Goal: Information Seeking & Learning: Learn about a topic

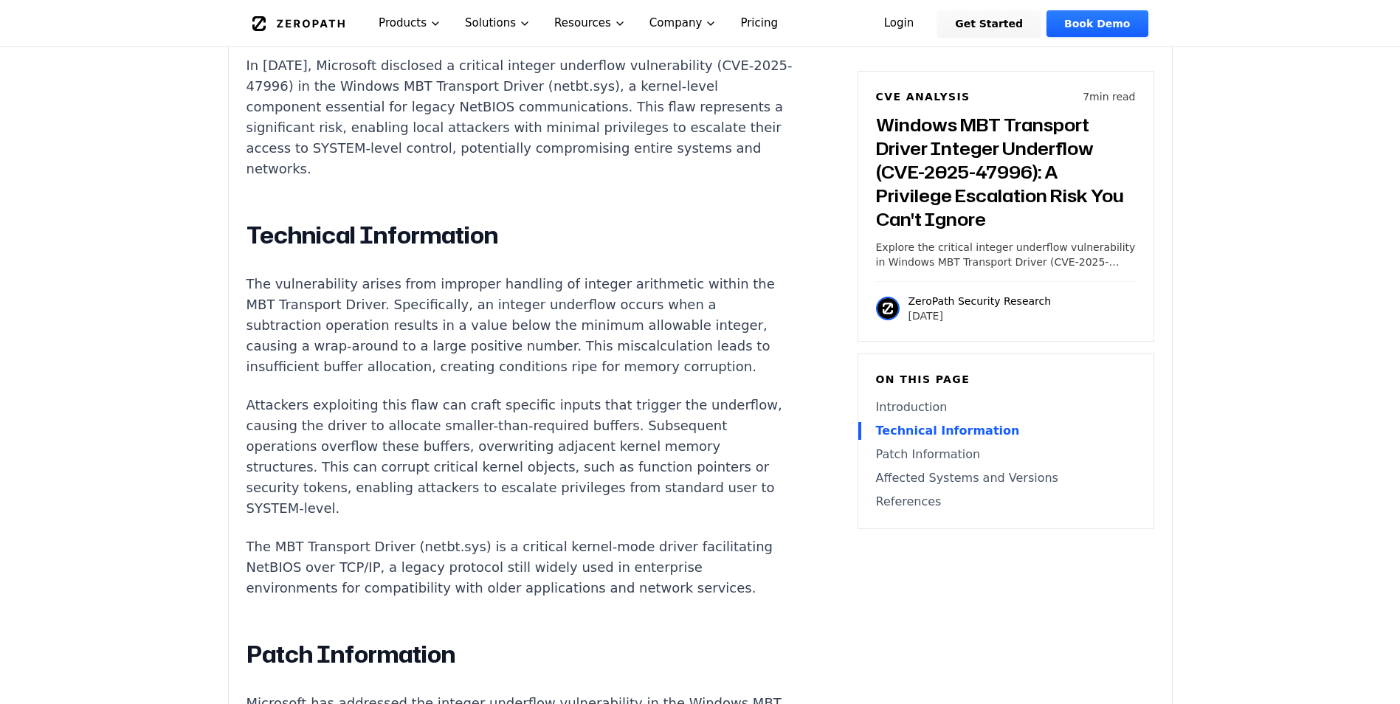
scroll to position [1328, 0]
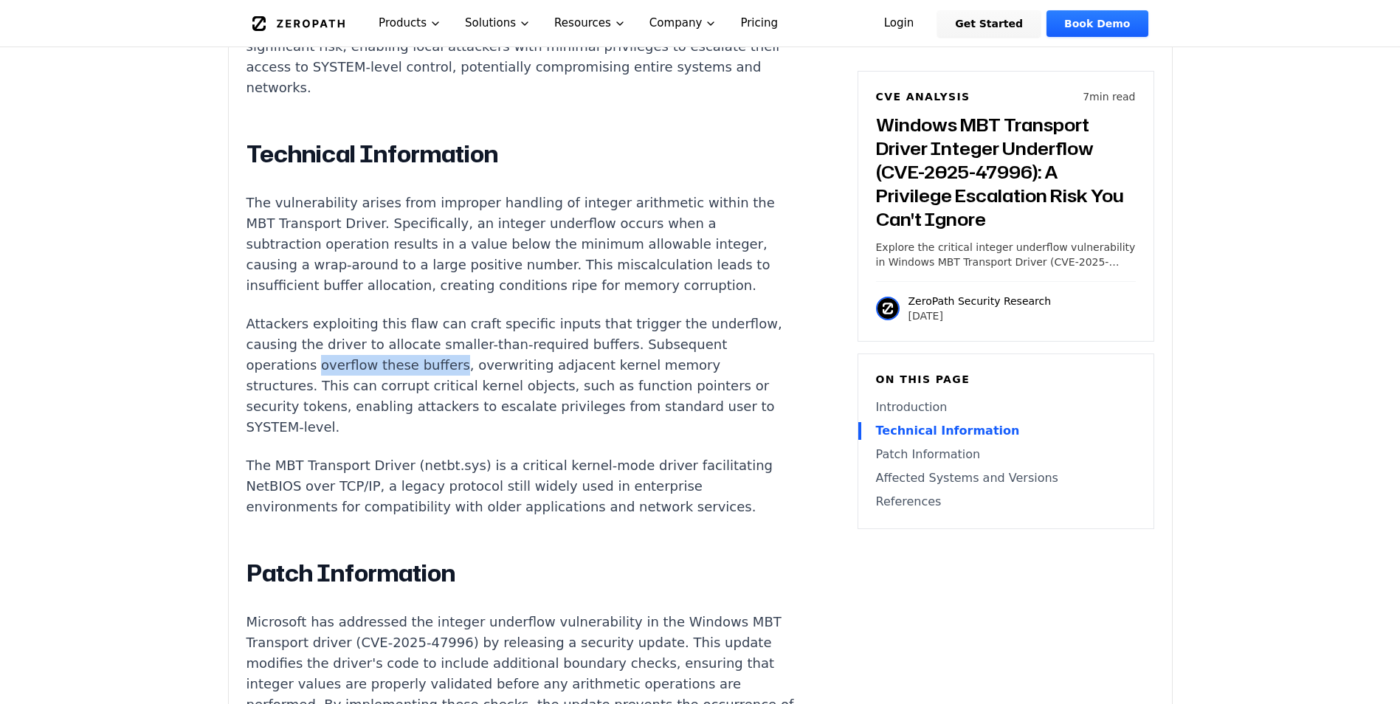
drag, startPoint x: 385, startPoint y: 385, endPoint x: 514, endPoint y: 390, distance: 130.0
click at [514, 390] on p "Attackers exploiting this flaw can craft specific inputs that trigger the under…" at bounding box center [520, 376] width 549 height 124
click at [399, 392] on p "Attackers exploiting this flaw can craft specific inputs that trigger the under…" at bounding box center [520, 376] width 549 height 124
drag, startPoint x: 382, startPoint y: 389, endPoint x: 517, endPoint y: 385, distance: 134.4
click at [517, 385] on p "Attackers exploiting this flaw can craft specific inputs that trigger the under…" at bounding box center [520, 376] width 549 height 124
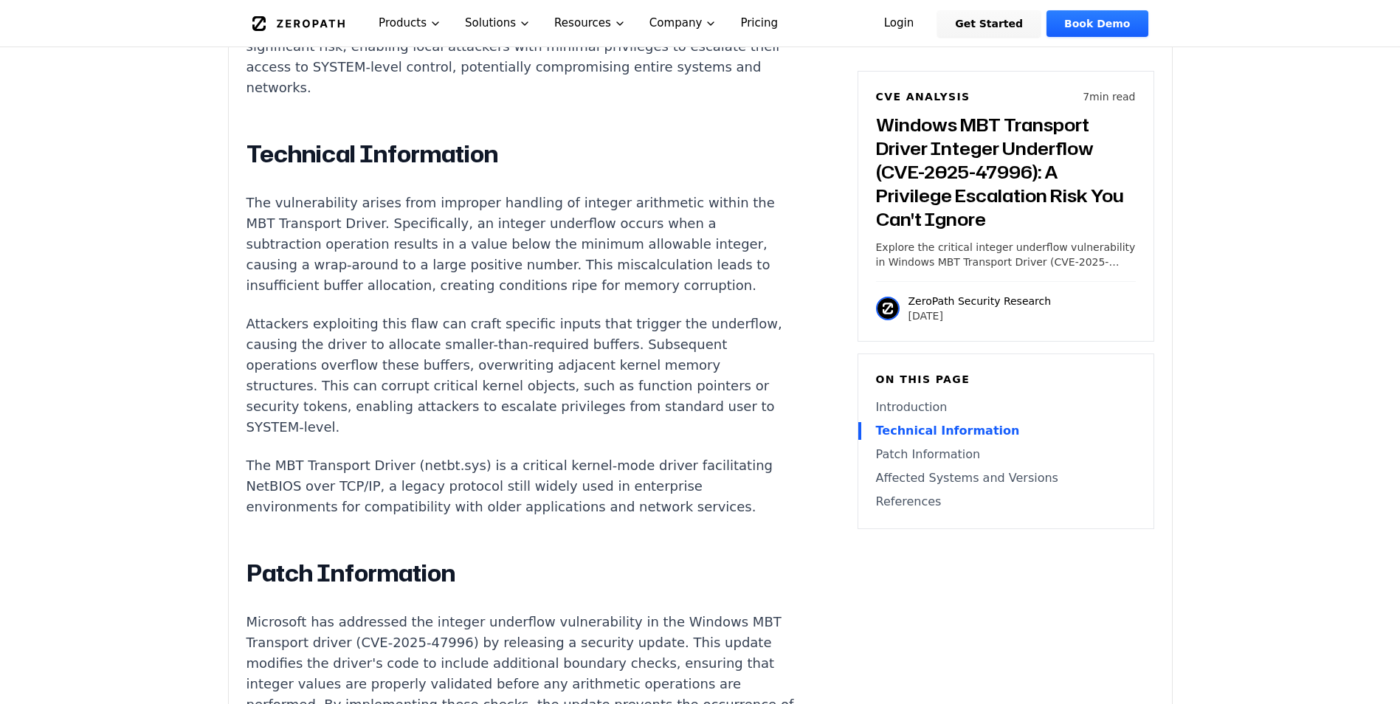
click at [612, 415] on p "Attackers exploiting this flaw can craft specific inputs that trigger the under…" at bounding box center [520, 376] width 549 height 124
drag, startPoint x: 524, startPoint y: 388, endPoint x: 699, endPoint y: 384, distance: 175.0
click at [699, 384] on p "Attackers exploiting this flaw can craft specific inputs that trigger the under…" at bounding box center [520, 376] width 549 height 124
click at [386, 390] on p "Attackers exploiting this flaw can craft specific inputs that trigger the under…" at bounding box center [520, 376] width 549 height 124
drag, startPoint x: 385, startPoint y: 390, endPoint x: 508, endPoint y: 388, distance: 122.5
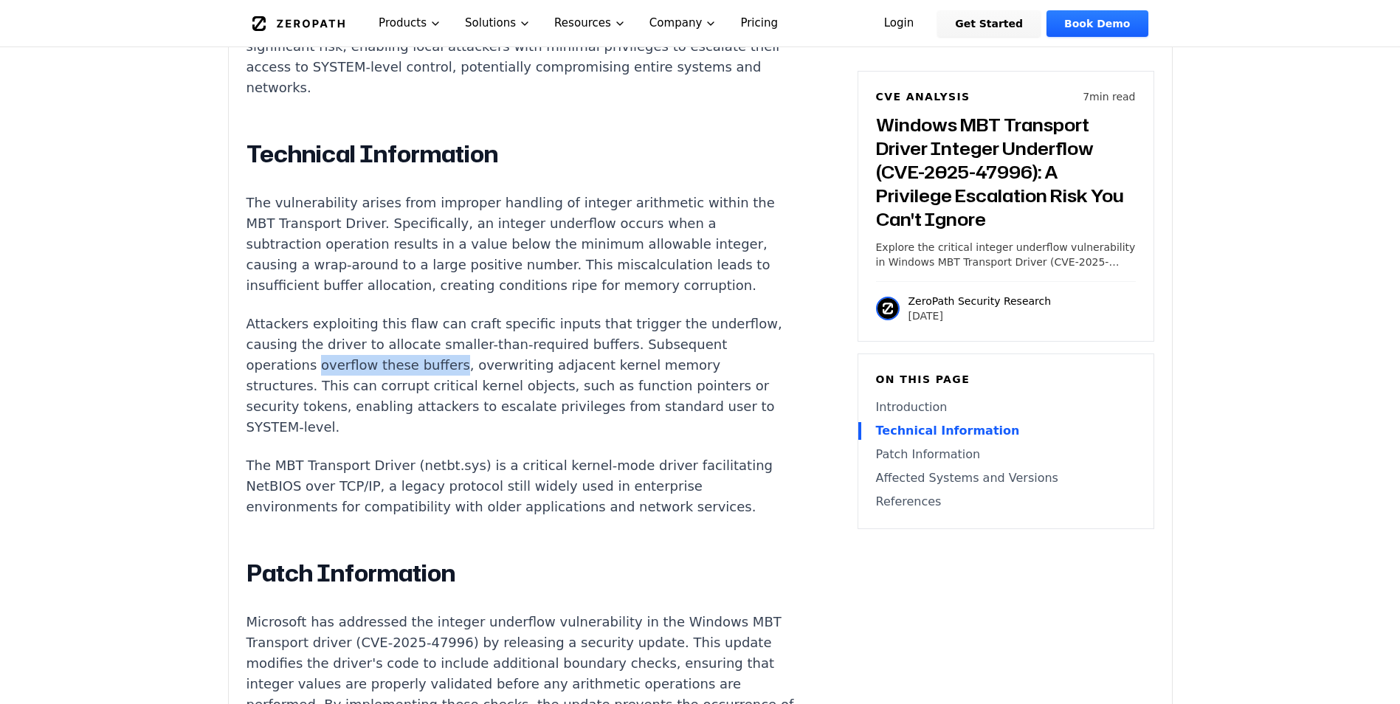
click at [508, 388] on p "Attackers exploiting this flaw can craft specific inputs that trigger the under…" at bounding box center [520, 376] width 549 height 124
click at [631, 438] on p "Attackers exploiting this flaw can craft specific inputs that trigger the under…" at bounding box center [520, 376] width 549 height 124
drag, startPoint x: 475, startPoint y: 342, endPoint x: 308, endPoint y: 363, distance: 168.2
click at [308, 363] on p "Attackers exploiting this flaw can craft specific inputs that trigger the under…" at bounding box center [520, 376] width 549 height 124
click at [447, 347] on p "Attackers exploiting this flaw can craft specific inputs that trigger the under…" at bounding box center [520, 376] width 549 height 124
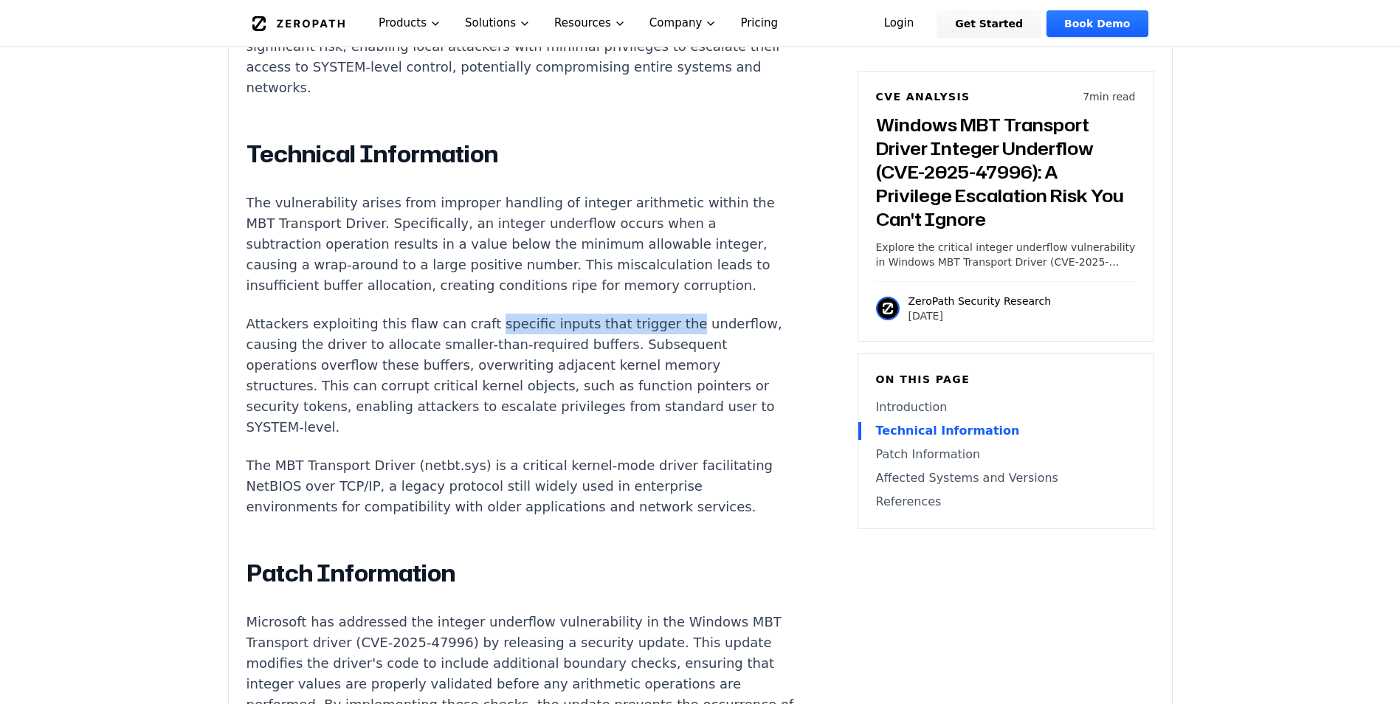
drag, startPoint x: 474, startPoint y: 349, endPoint x: 655, endPoint y: 342, distance: 181.7
click at [655, 342] on p "Attackers exploiting this flaw can craft specific inputs that trigger the under…" at bounding box center [520, 376] width 549 height 124
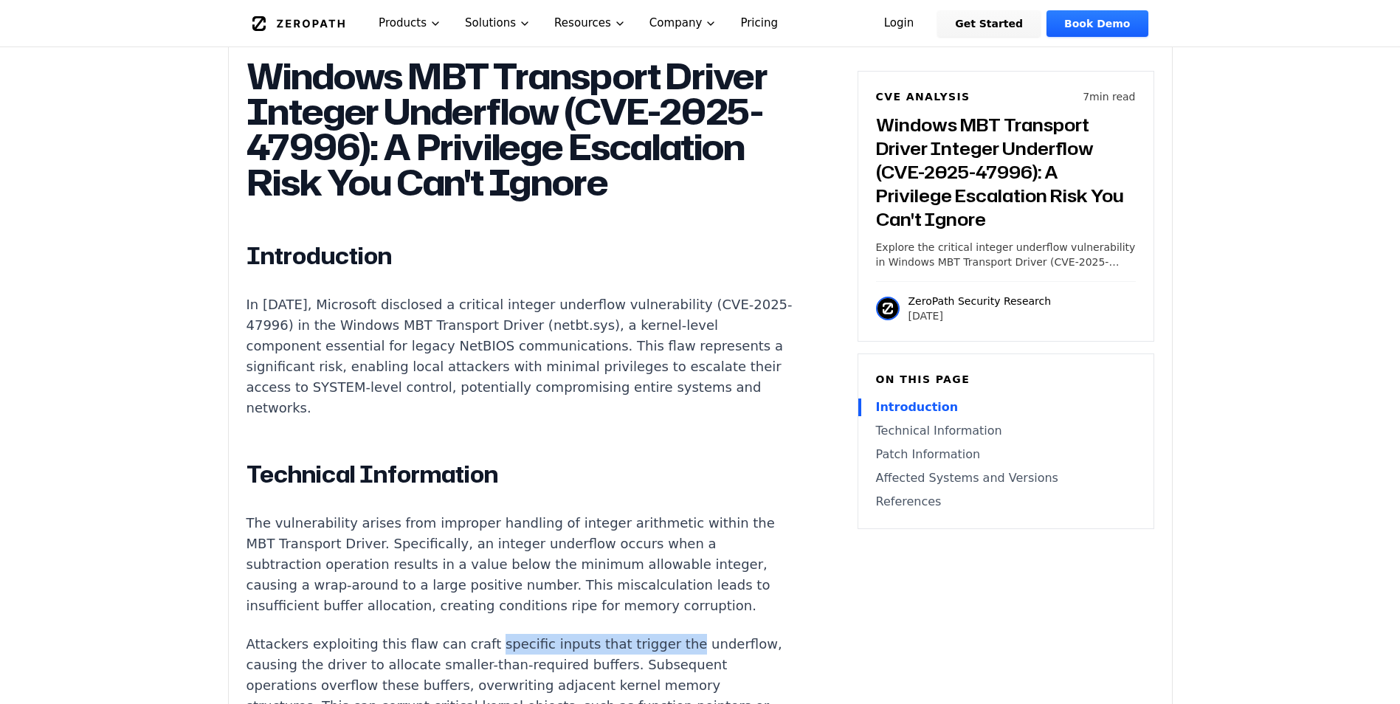
scroll to position [1033, 0]
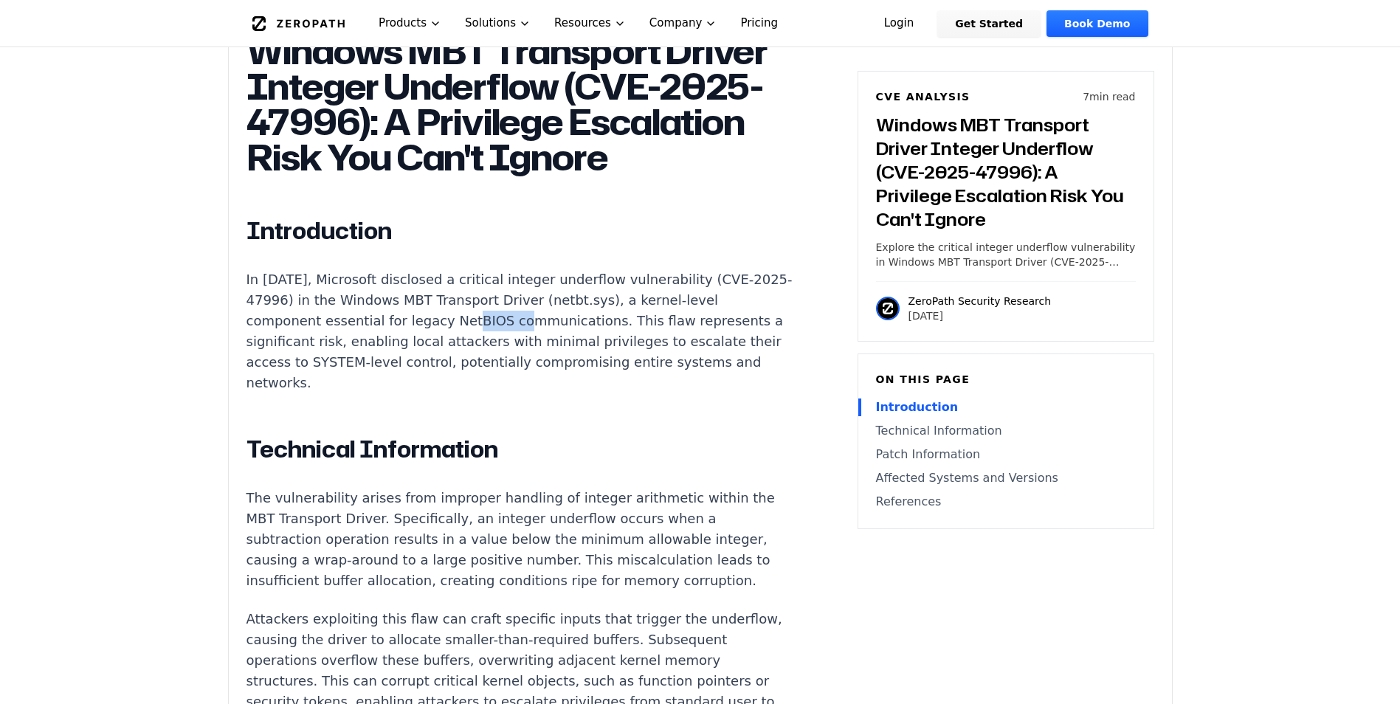
drag, startPoint x: 435, startPoint y: 344, endPoint x: 483, endPoint y: 348, distance: 47.4
click at [483, 348] on p "In [DATE], Microsoft disclosed a critical integer underflow vulnerability (CVE-…" at bounding box center [520, 331] width 549 height 124
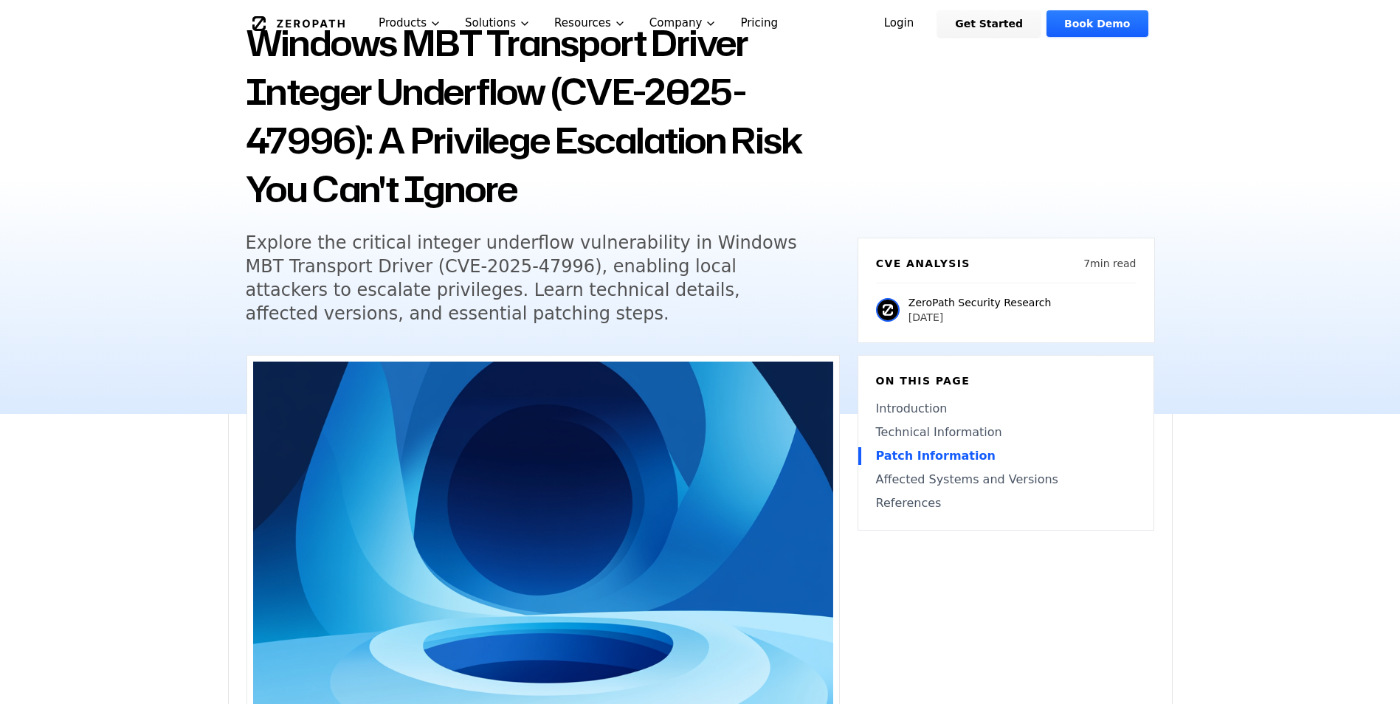
scroll to position [0, 0]
